Goal: Find specific page/section: Find specific page/section

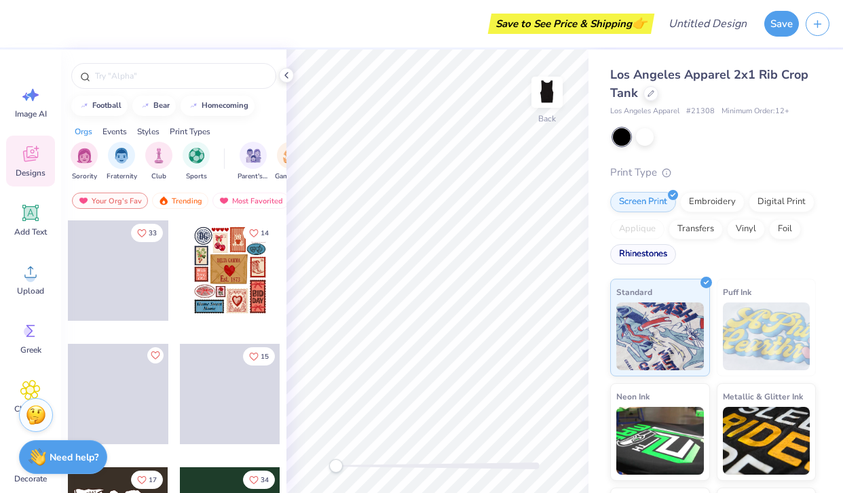
click at [632, 252] on div "Rhinestones" at bounding box center [643, 254] width 66 height 20
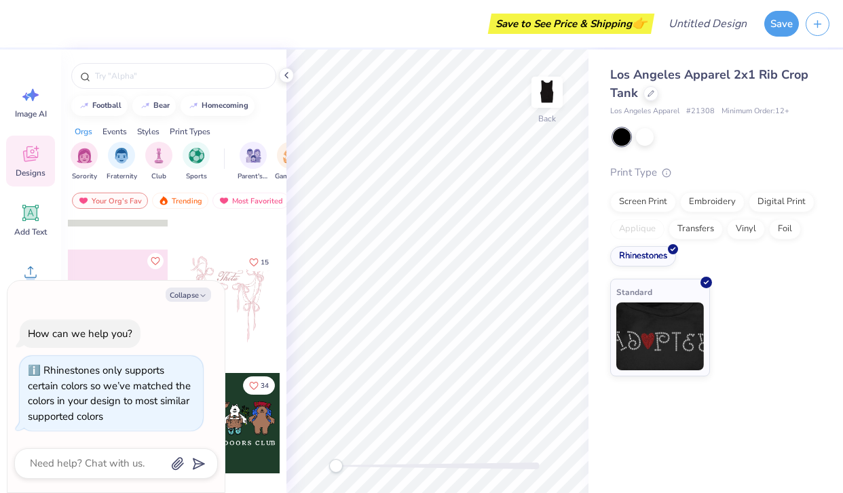
scroll to position [93, 0]
click at [184, 299] on button "Collapse" at bounding box center [188, 295] width 45 height 14
type textarea "x"
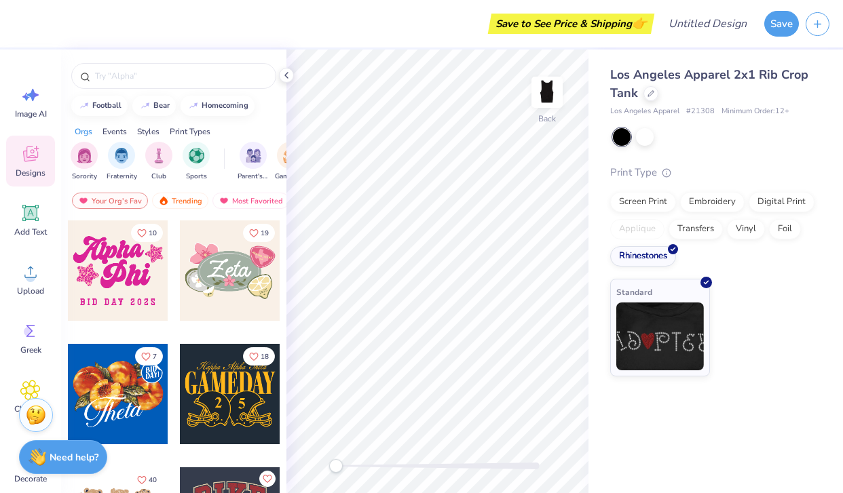
scroll to position [749, 0]
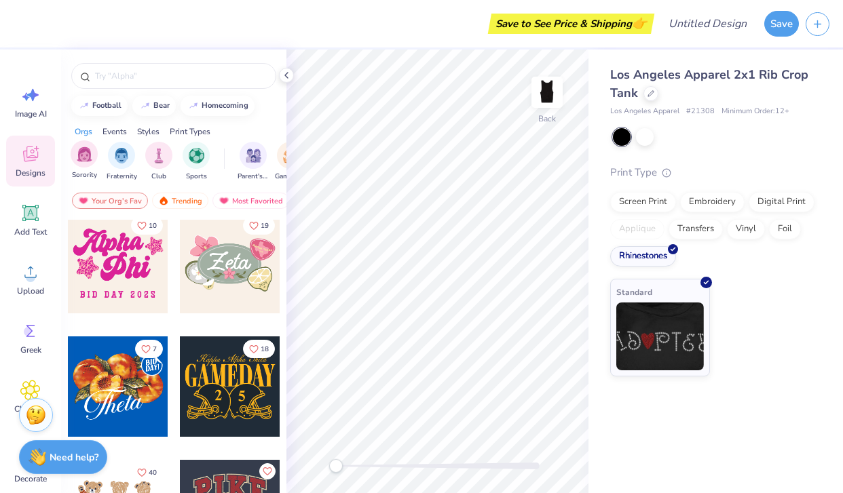
click at [90, 167] on div "Sorority" at bounding box center [84, 160] width 27 height 40
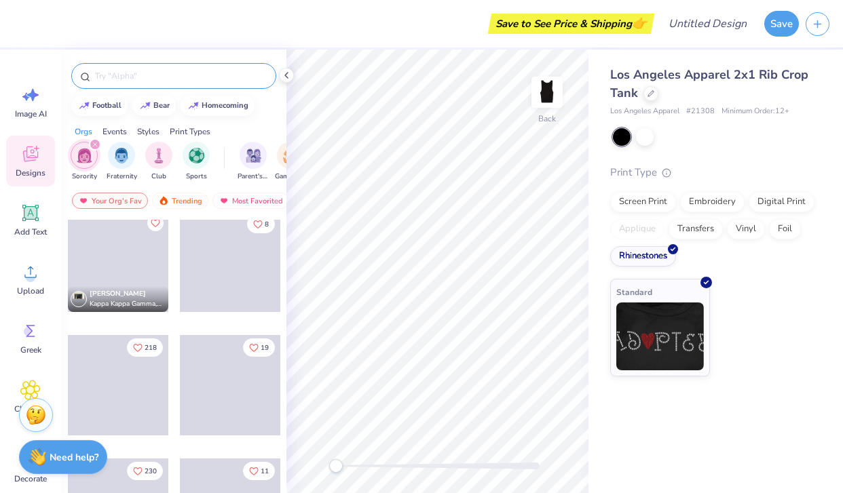
scroll to position [1468, 0]
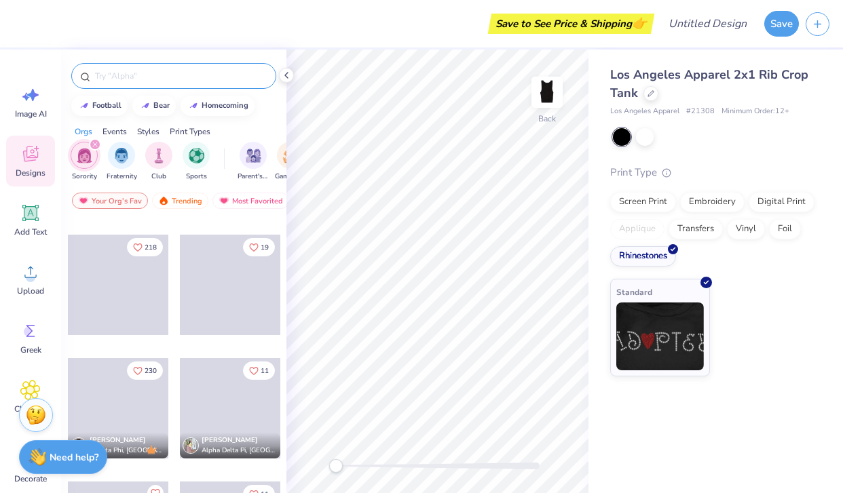
click at [172, 69] on div at bounding box center [173, 76] width 205 height 26
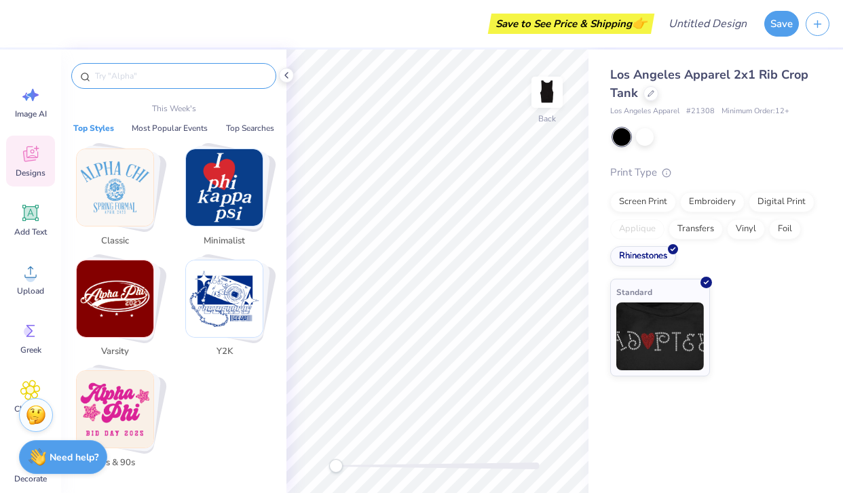
click at [160, 80] on input "text" at bounding box center [181, 76] width 174 height 14
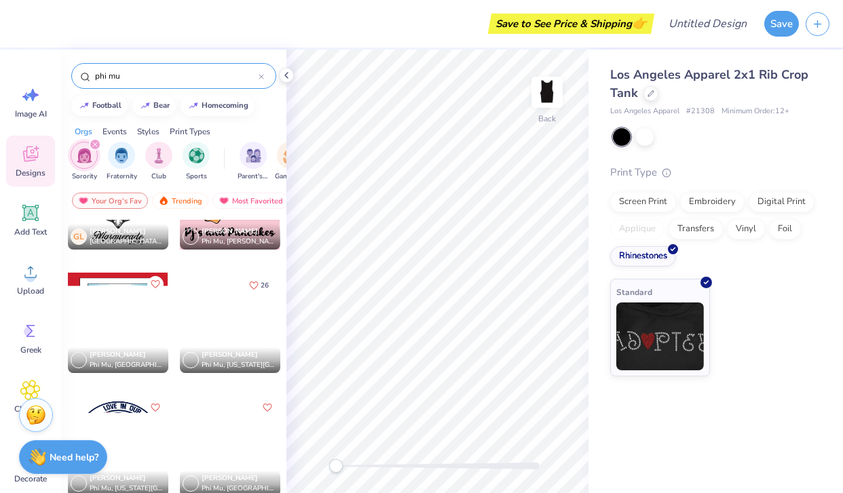
scroll to position [1923, 0]
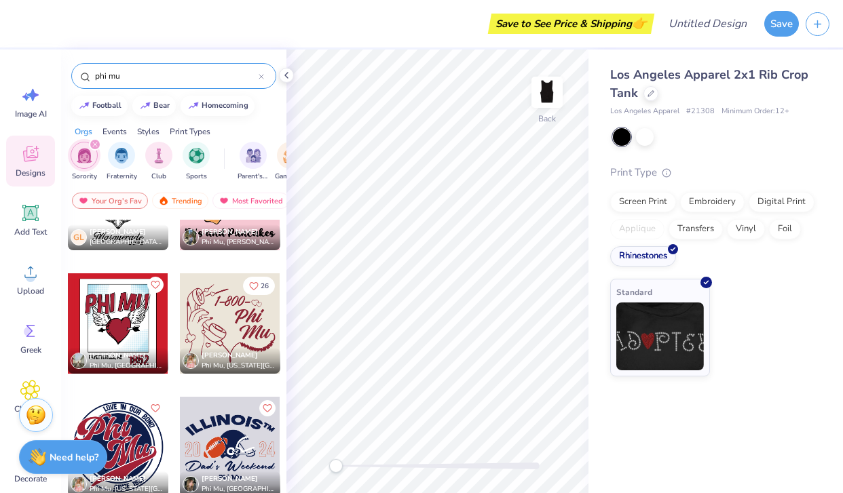
type input "phi mu"
